Goal: Check status: Check status

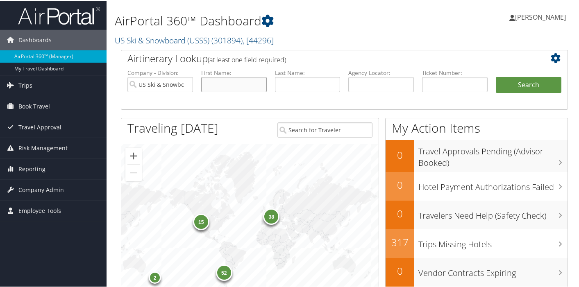
click at [219, 84] on input "text" at bounding box center [234, 83] width 66 height 15
click at [301, 84] on input "text" at bounding box center [308, 83] width 66 height 15
type input "s"
type input "o"
click at [42, 105] on span "Book Travel" at bounding box center [34, 105] width 32 height 20
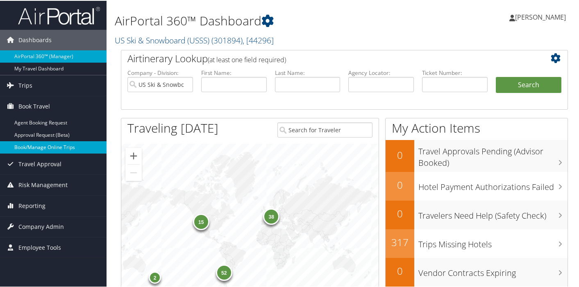
click at [39, 148] on link "Book/Manage Online Trips" at bounding box center [53, 146] width 106 height 12
click at [355, 84] on input "text" at bounding box center [381, 83] width 66 height 15
paste input "D1LXNR"
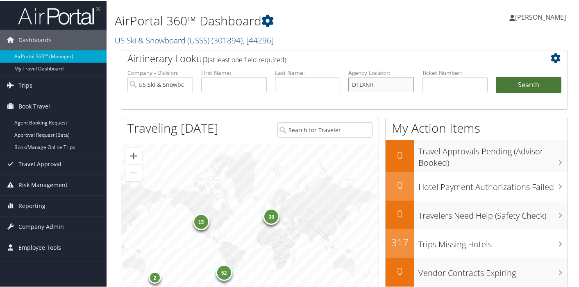
type input "D1LXNR"
click at [518, 86] on button "Search" at bounding box center [529, 84] width 66 height 16
